Goal: Task Accomplishment & Management: Manage account settings

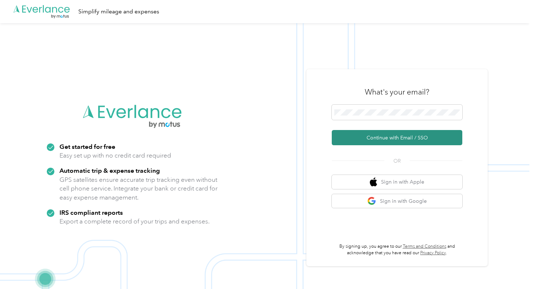
click at [399, 138] on button "Continue with Email / SSO" at bounding box center [396, 137] width 130 height 15
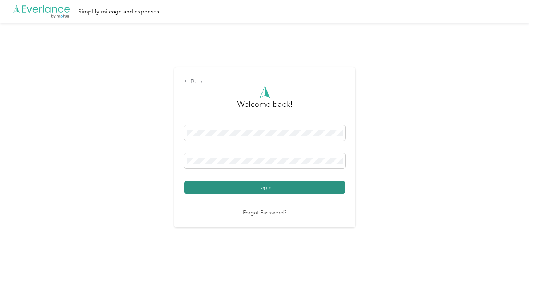
click at [292, 188] on button "Login" at bounding box center [264, 187] width 161 height 13
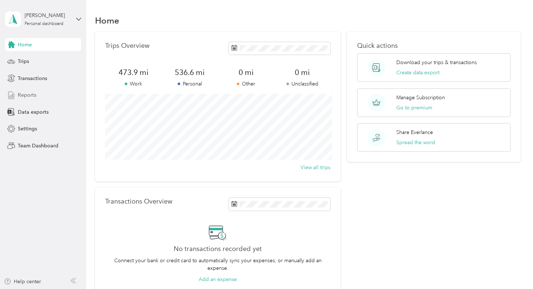
click at [29, 96] on span "Reports" at bounding box center [27, 95] width 18 height 8
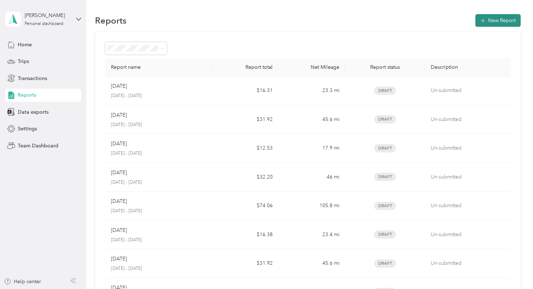
click at [500, 21] on button "New Report" at bounding box center [497, 20] width 45 height 13
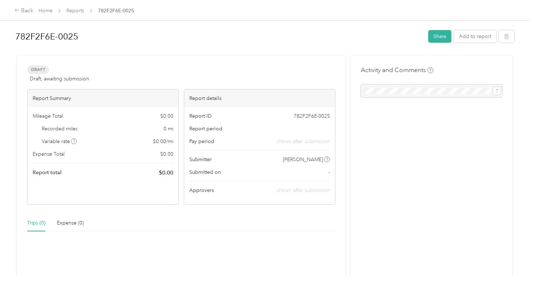
click at [49, 80] on span "Draft, awaiting submission" at bounding box center [59, 79] width 59 height 8
click at [24, 12] on div "Back" at bounding box center [23, 11] width 19 height 9
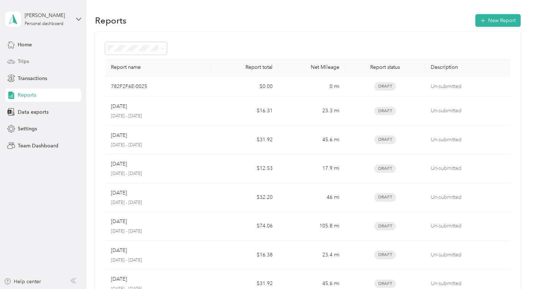
click at [25, 62] on span "Trips" at bounding box center [23, 62] width 11 height 8
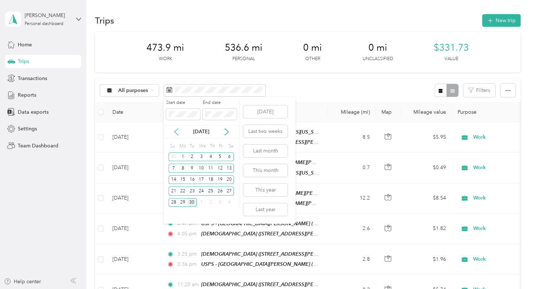
click at [176, 132] on icon at bounding box center [175, 131] width 7 height 7
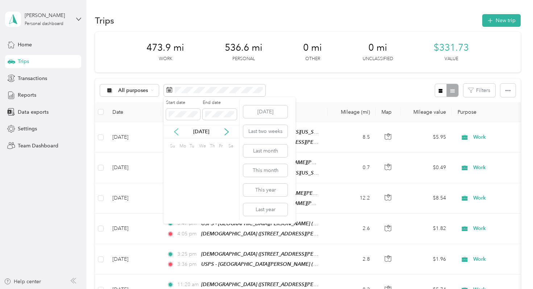
click at [176, 132] on icon at bounding box center [175, 131] width 7 height 7
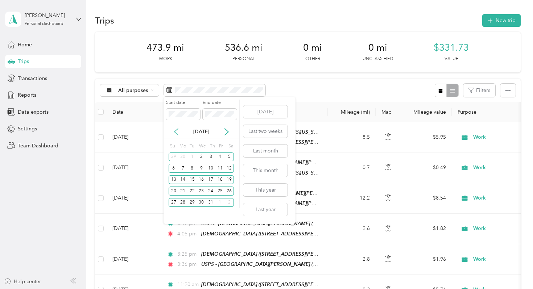
click at [176, 132] on icon at bounding box center [175, 131] width 7 height 7
click at [226, 131] on icon at bounding box center [226, 131] width 7 height 7
click at [193, 157] on div "1" at bounding box center [191, 157] width 9 height 9
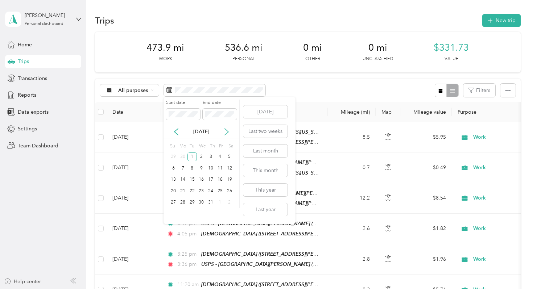
click at [227, 132] on icon at bounding box center [226, 131] width 7 height 7
click at [175, 135] on icon at bounding box center [175, 131] width 7 height 7
click at [192, 204] on div "30" at bounding box center [191, 202] width 9 height 9
